Goal: Communication & Community: Answer question/provide support

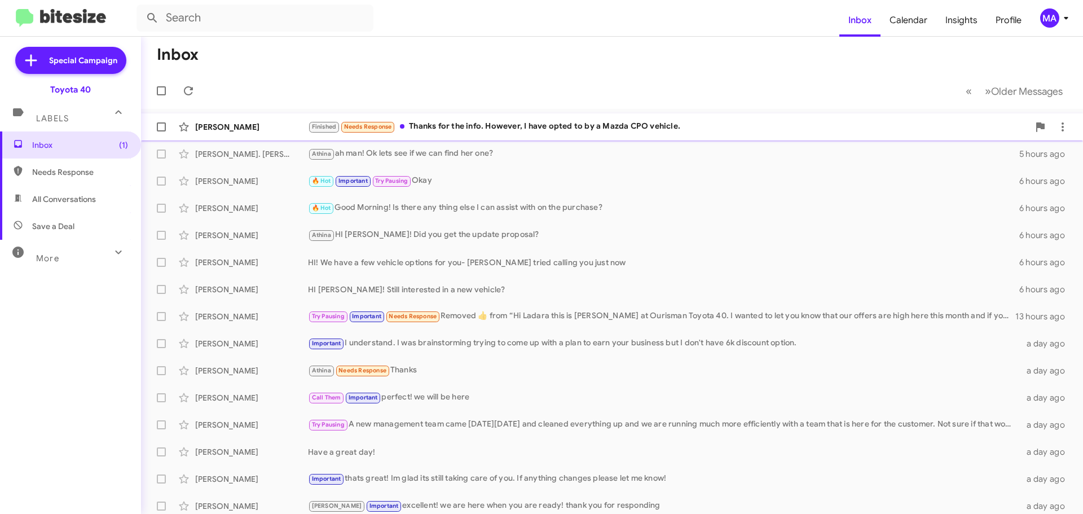
click at [528, 125] on div "Finished Needs Response Thanks for the info. However, I have opted to by a Mazd…" at bounding box center [668, 126] width 721 height 13
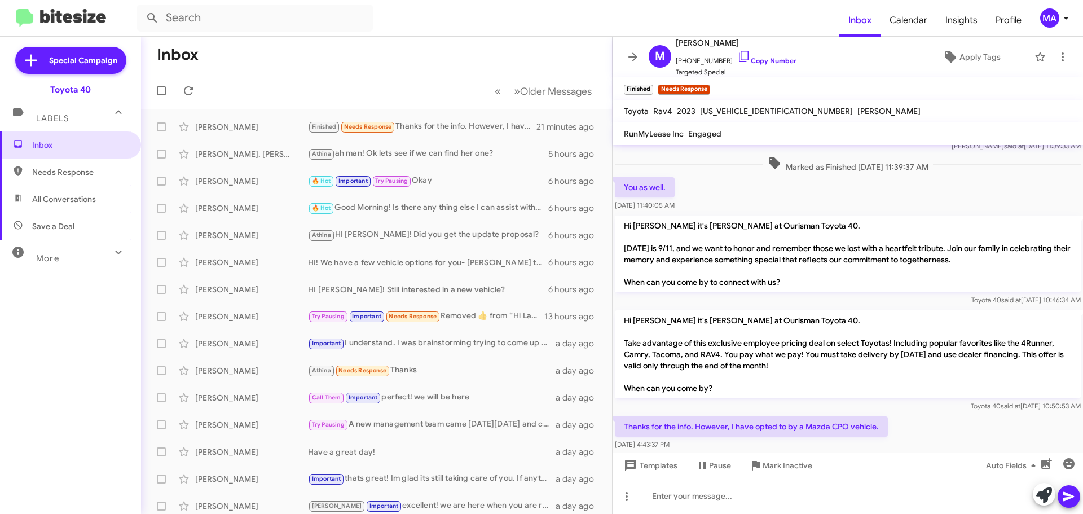
scroll to position [366, 0]
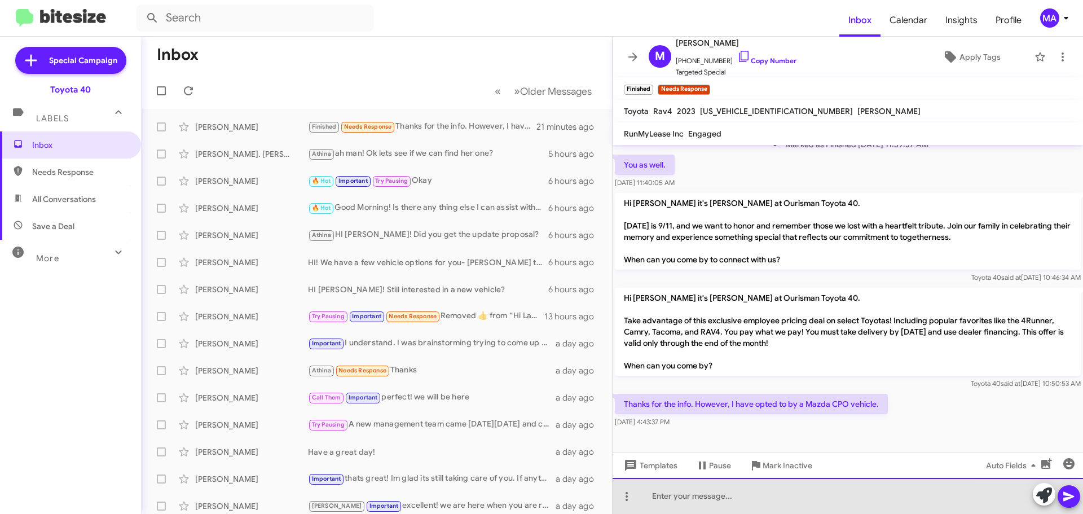
click at [742, 499] on div at bounding box center [848, 496] width 471 height 36
click at [785, 498] on div "thank you for letting me know!" at bounding box center [848, 496] width 471 height 36
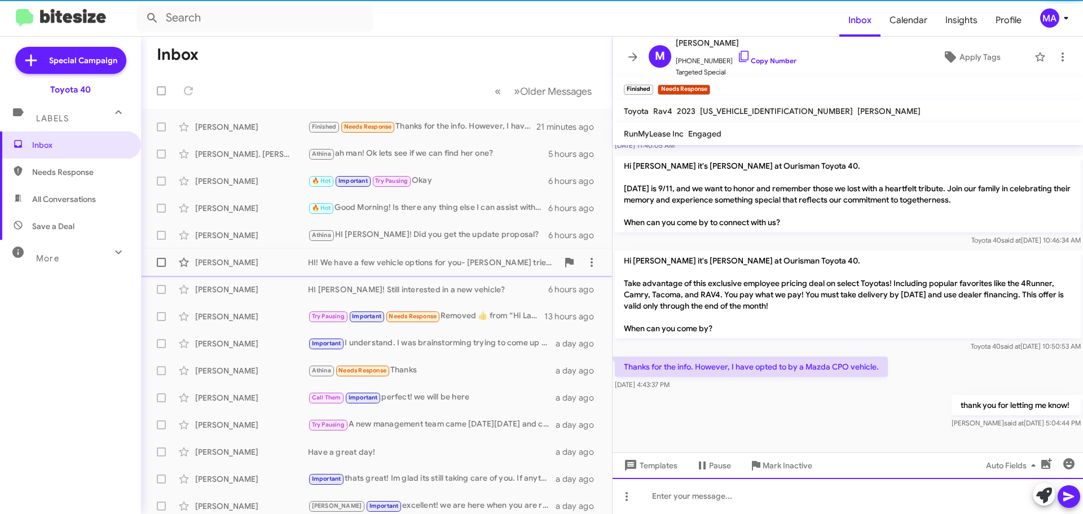
scroll to position [407, 0]
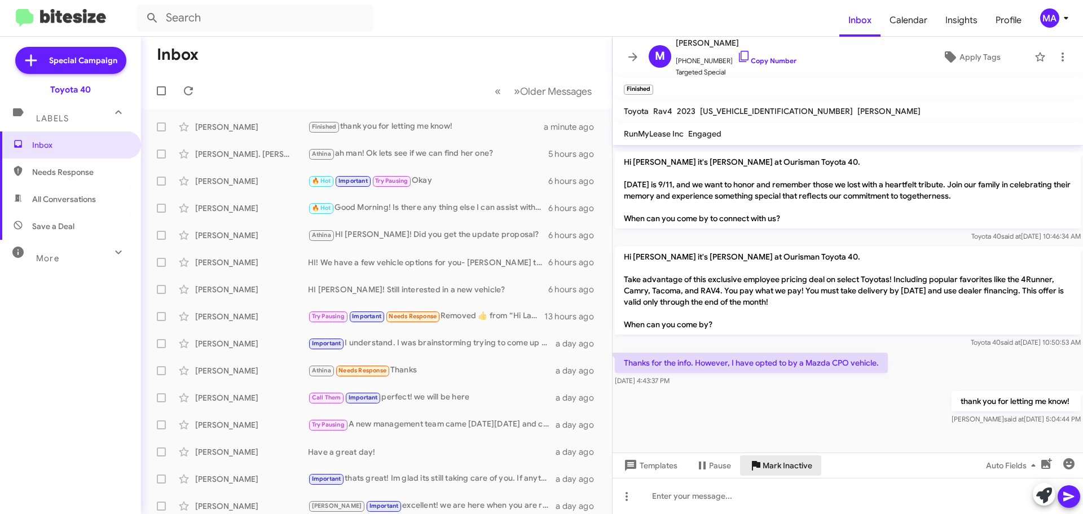
click at [800, 463] on span "Mark Inactive" at bounding box center [788, 465] width 50 height 20
